Goal: Complete application form: Complete application form

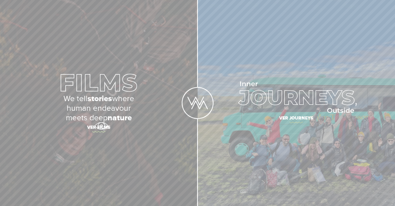
click at [101, 126] on span "Ver films" at bounding box center [99, 128] width 186 height 11
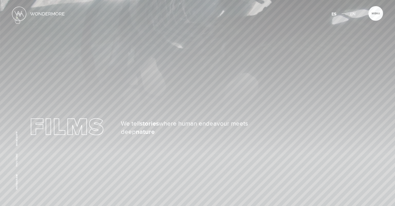
click at [17, 18] on img at bounding box center [19, 14] width 14 height 14
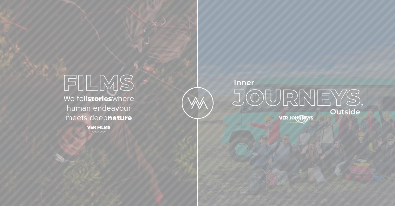
click at [301, 119] on span "Ver journeys" at bounding box center [296, 118] width 186 height 11
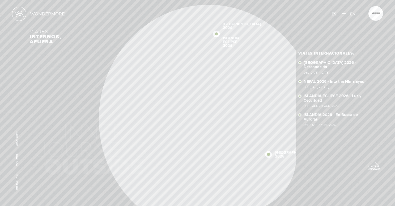
click at [373, 165] on span "Unite a un viaje" at bounding box center [374, 167] width 18 height 5
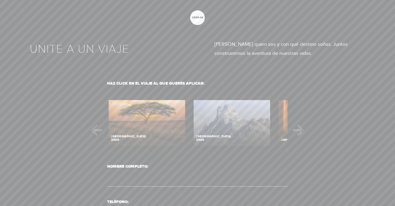
click at [301, 133] on div at bounding box center [197, 103] width 395 height 206
click at [297, 131] on button "Next" at bounding box center [300, 130] width 11 height 11
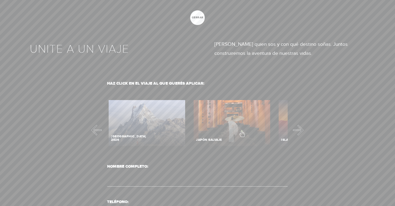
click at [242, 131] on label "Contact form" at bounding box center [232, 125] width 80 height 52
click at [242, 131] on input "Contact form" at bounding box center [232, 123] width 80 height 49
radio input "true"
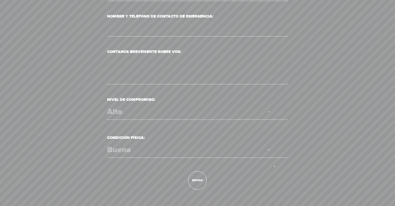
scroll to position [491, 0]
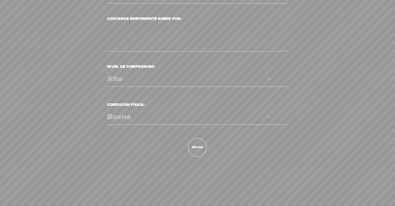
click at [258, 124] on span "Buena Regular Mala" at bounding box center [197, 116] width 181 height 15
click at [258, 122] on select "Buena Regular Mala" at bounding box center [193, 117] width 172 height 10
click at [121, 115] on select "Buena Regular Mala" at bounding box center [193, 117] width 172 height 10
click at [110, 112] on select "Buena Regular Mala" at bounding box center [193, 117] width 172 height 10
click at [141, 82] on select "Alto Medio Bajo" at bounding box center [193, 79] width 172 height 10
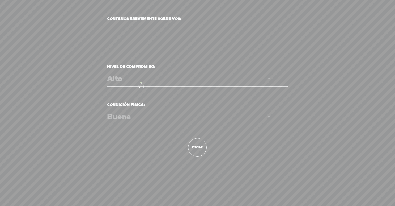
click at [110, 74] on select "Alto Medio Bajo" at bounding box center [193, 79] width 172 height 10
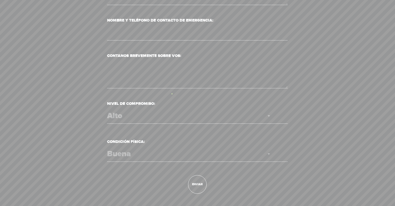
scroll to position [451, 0]
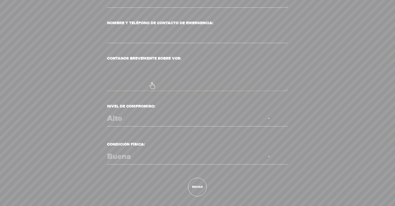
click at [152, 83] on textarea "Contanos brevemente sobre vos:" at bounding box center [197, 77] width 181 height 28
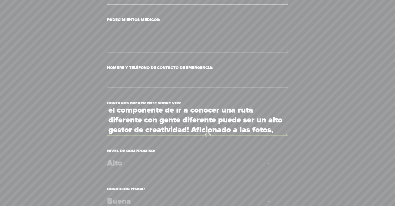
scroll to position [66, 0]
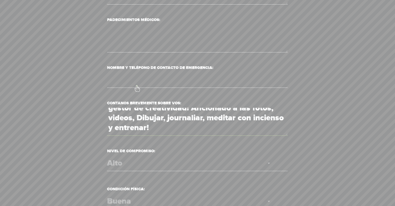
type textarea "Gerente de projectos en tech, desde el 2008 estoy viajando y conociendo otros p…"
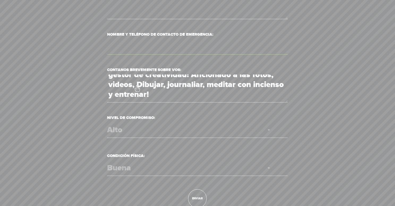
click at [137, 54] on input "Nombre y Teléfono de contacto de emergencia:" at bounding box center [197, 46] width 181 height 15
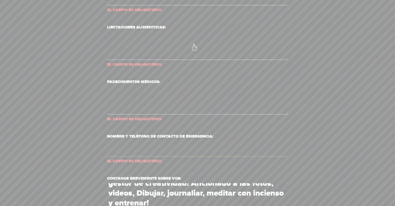
scroll to position [382, 0]
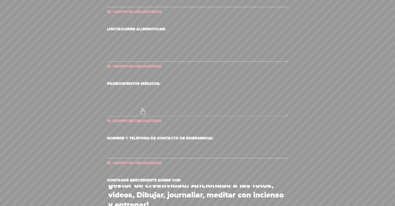
click at [142, 108] on textarea "Padecimientos médicos: El campo es obligatorio." at bounding box center [197, 102] width 181 height 28
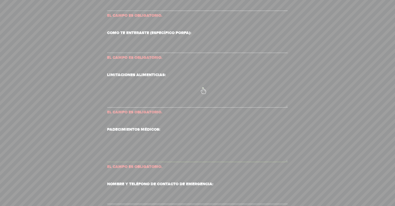
scroll to position [324, 0]
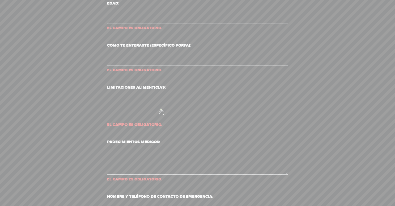
click at [161, 109] on textarea "Limitaciones alimenticias: El campo es obligatorio." at bounding box center [197, 106] width 181 height 28
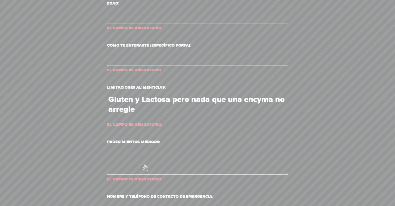
type textarea "Gluten y Lactosa pero nada que una encyma no arregle"
click at [145, 165] on textarea "Padecimientos médicos: El campo es obligatorio." at bounding box center [197, 160] width 181 height 28
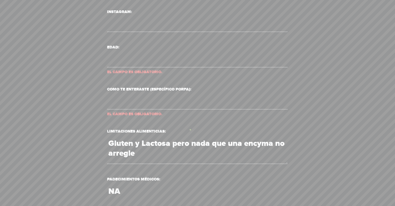
scroll to position [269, 0]
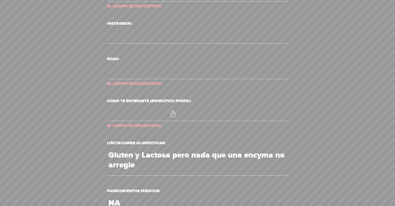
type textarea "NA"
click at [173, 111] on input "Como te enteraste (específico porfa): El campo es obligatorio." at bounding box center [197, 113] width 181 height 15
type input "Redes"
click at [151, 65] on input "Edad: El campo es obligatorio." at bounding box center [197, 71] width 181 height 15
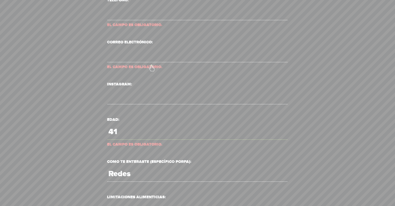
scroll to position [204, 0]
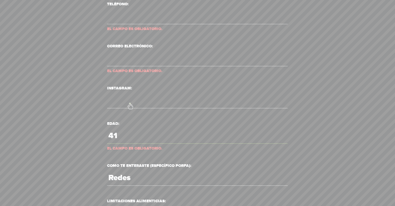
type input "41"
click at [130, 103] on input "Instagram:" at bounding box center [197, 100] width 181 height 15
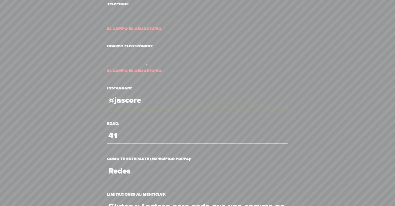
type input "@jascore"
click at [148, 62] on input "Correo Electrónico: El campo es obligatorio." at bounding box center [197, 58] width 181 height 15
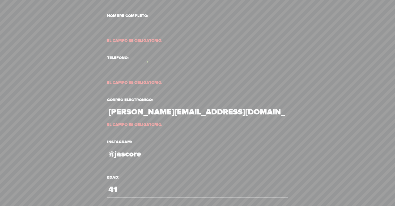
scroll to position [149, 0]
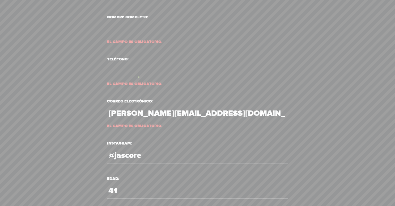
type input "Alvarado.lj.1@gmail.com"
click at [138, 77] on input "Teléfono: El campo es obligatorio." at bounding box center [197, 71] width 181 height 15
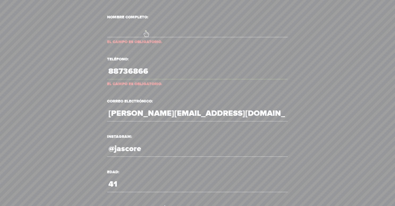
type input "88736866"
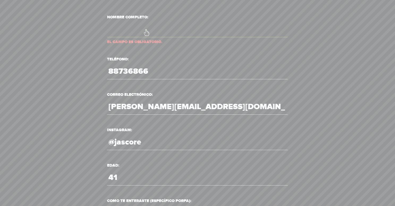
click at [146, 30] on input "Nombre Completo: El campo es obligatorio." at bounding box center [197, 29] width 181 height 15
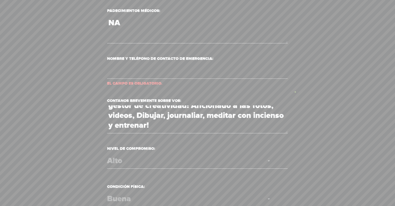
scroll to position [426, 0]
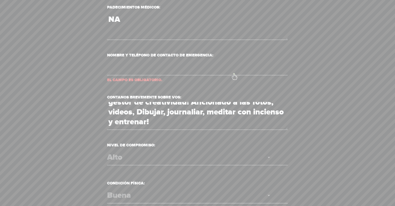
type input "Julian Alvarado"
click at [234, 74] on input "Nombre y Teléfono de contacto de emergencia: El campo es obligatorio." at bounding box center [197, 67] width 181 height 15
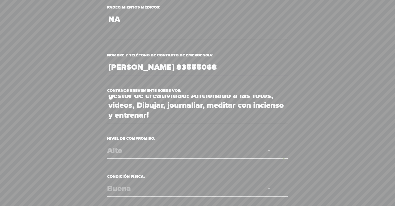
scroll to position [491, 0]
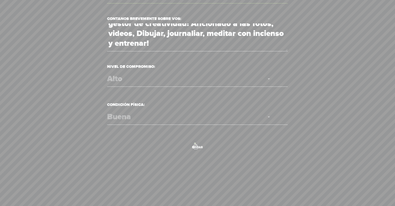
type input "Mauricio Alvarado 83555068"
click at [195, 143] on input "Enviar" at bounding box center [197, 147] width 19 height 19
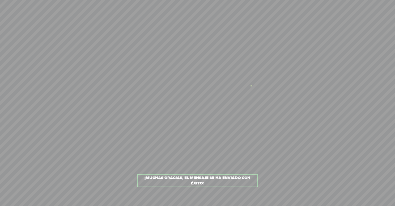
scroll to position [0, 0]
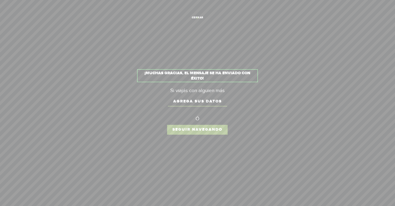
click at [197, 19] on span "cerrar" at bounding box center [197, 17] width 15 height 3
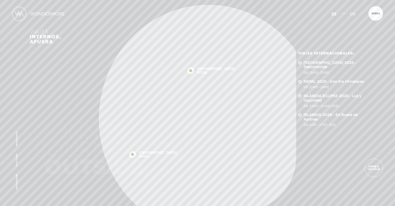
click at [378, 179] on section "Viajes internos, afuera SUDÁFRICA 2026 NEPAL 2026 ISLANDIA ECLIPSE 2026 ISLANDI…" at bounding box center [197, 103] width 395 height 206
click at [373, 171] on link "Unite a un viaje" at bounding box center [374, 167] width 19 height 19
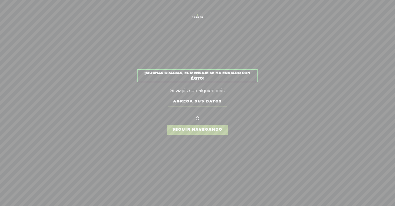
click at [197, 15] on link "cerrar" at bounding box center [197, 17] width 15 height 15
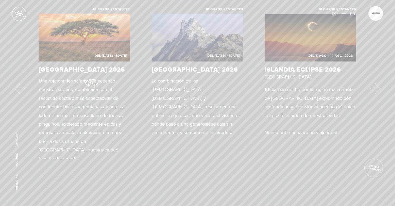
scroll to position [274, 0]
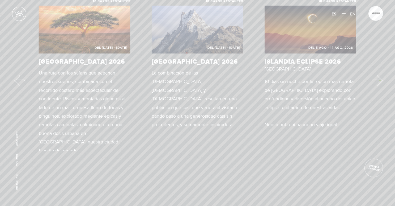
click at [380, 80] on button "Next" at bounding box center [377, 80] width 11 height 11
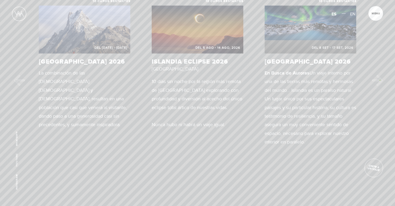
click at [380, 80] on button "Next" at bounding box center [377, 80] width 11 height 11
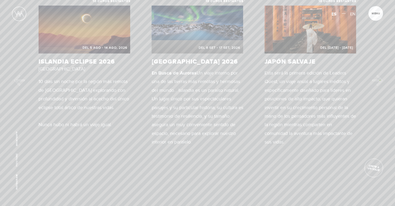
click at [380, 80] on button "Next" at bounding box center [377, 80] width 11 height 11
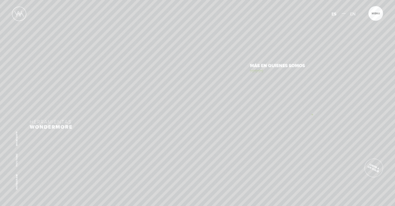
scroll to position [689, 0]
click at [276, 51] on link "Más en Quienes Somos" at bounding box center [277, 51] width 55 height 15
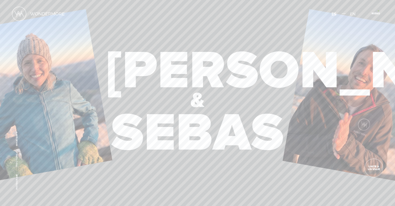
click at [378, 11] on article "Menu Cerrar" at bounding box center [376, 13] width 15 height 15
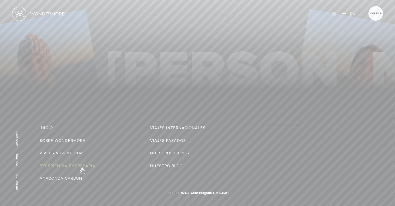
click at [82, 168] on link "Experiencia Empresarial" at bounding box center [69, 165] width 58 height 9
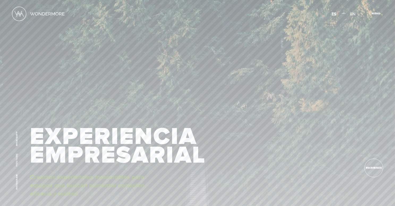
click at [380, 14] on span "Cerrar" at bounding box center [379, 15] width 18 height 6
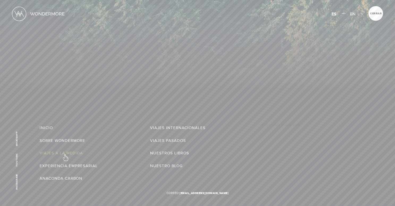
click at [65, 155] on link "Viajes a la Medida" at bounding box center [61, 153] width 43 height 9
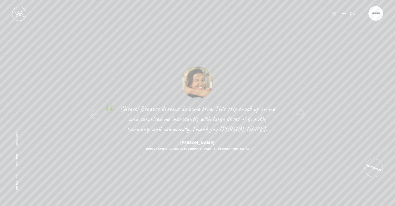
scroll to position [624, 0]
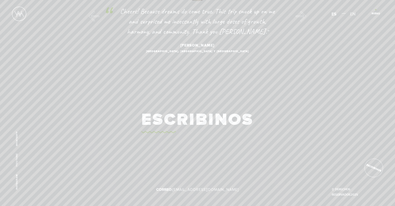
click at [376, 10] on article "Menu Cerrar" at bounding box center [376, 13] width 15 height 15
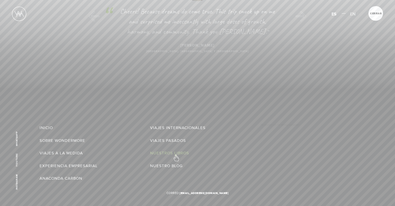
click at [176, 155] on link "Nuestros libros" at bounding box center [169, 153] width 39 height 9
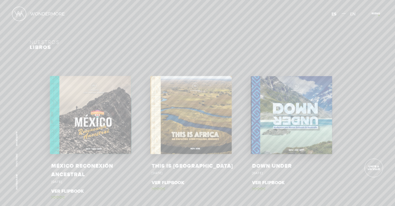
click at [379, 15] on span "Cerrar" at bounding box center [379, 15] width 18 height 6
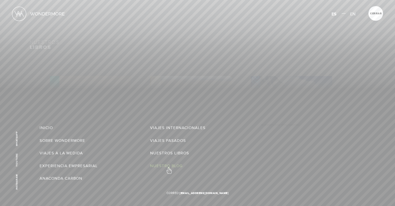
click at [169, 167] on link "Nuestro Blog" at bounding box center [166, 165] width 33 height 9
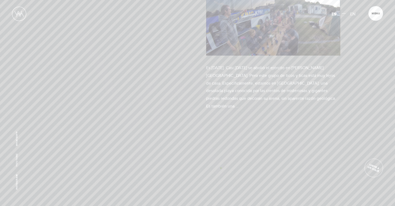
scroll to position [696, 0]
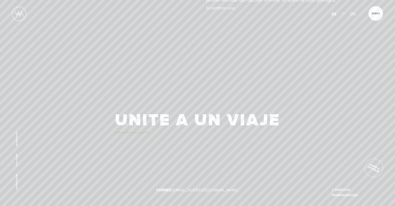
click at [15, 161] on li "Youtube" at bounding box center [16, 159] width 9 height 13
click at [17, 159] on link "Youtube" at bounding box center [16, 159] width 3 height 13
